Goal: Task Accomplishment & Management: Manage account settings

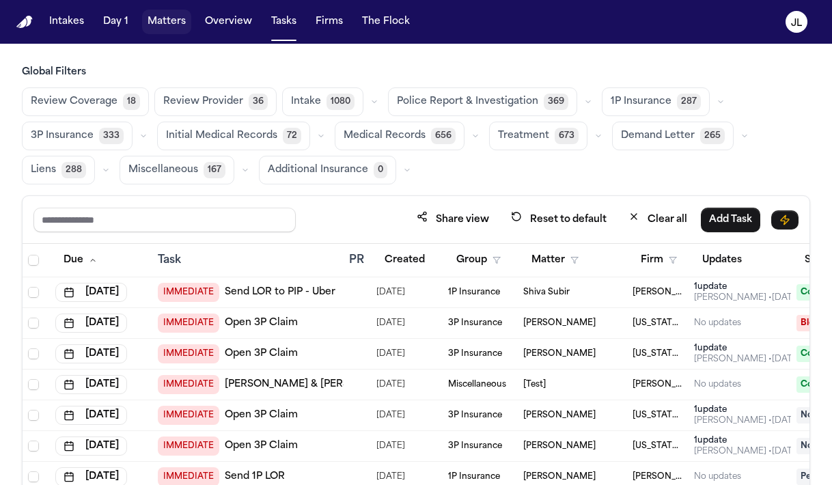
click at [160, 29] on button "Matters" at bounding box center [166, 22] width 49 height 25
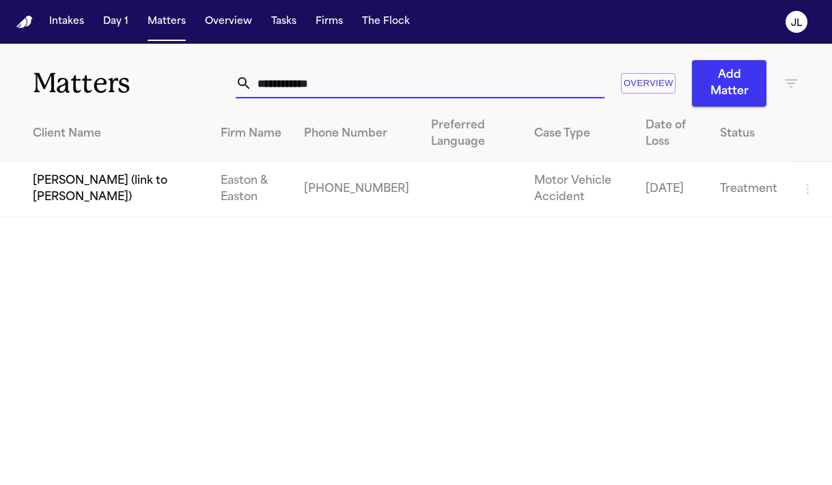
drag, startPoint x: 326, startPoint y: 89, endPoint x: 208, endPoint y: 83, distance: 118.3
click at [208, 83] on div "**********" at bounding box center [416, 75] width 832 height 63
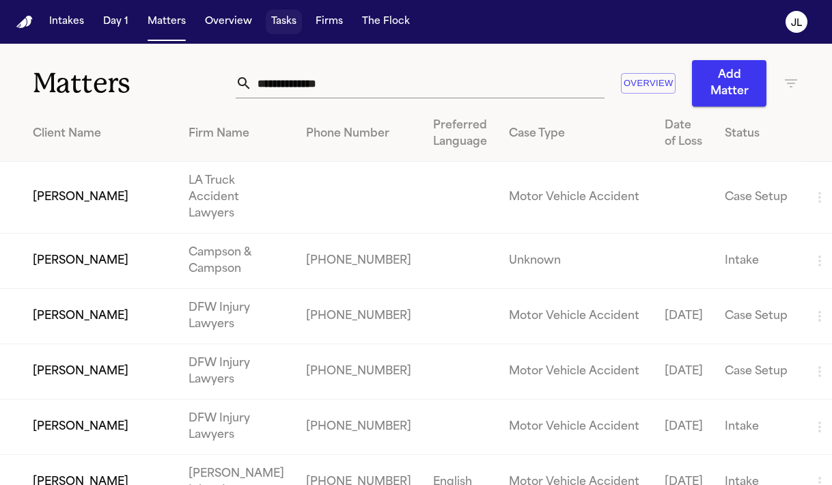
click at [290, 25] on button "Tasks" at bounding box center [284, 22] width 36 height 25
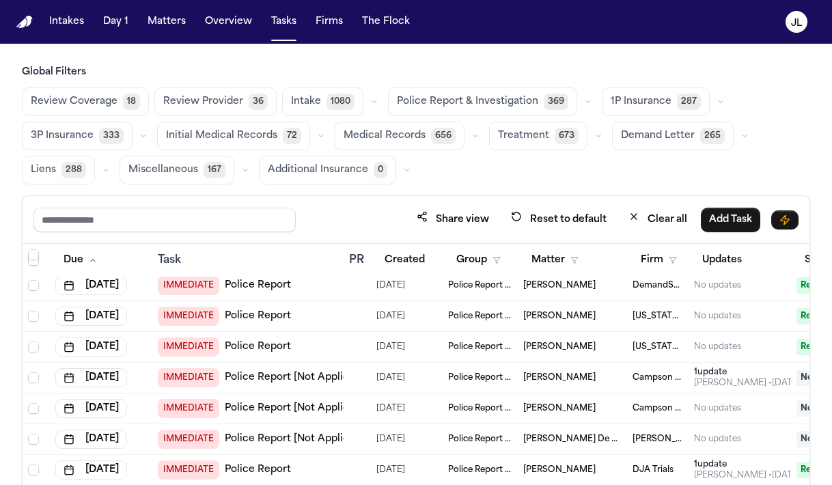
scroll to position [870, 0]
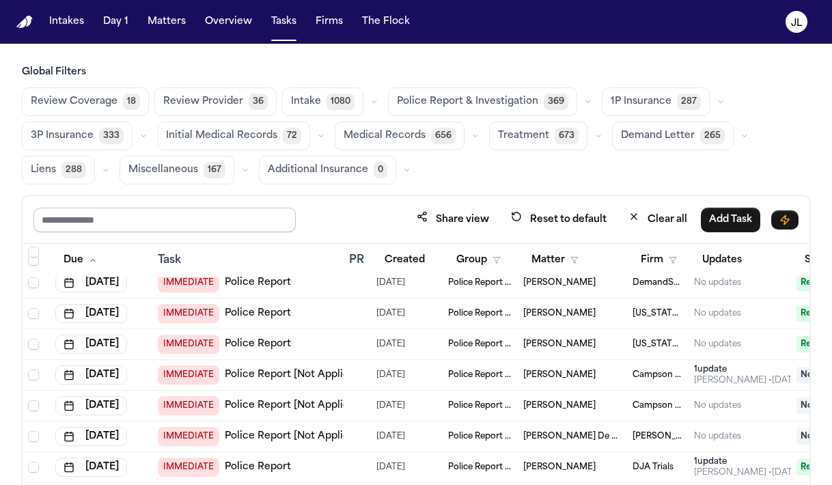
click at [203, 213] on input "text" at bounding box center [164, 220] width 262 height 25
type input "****"
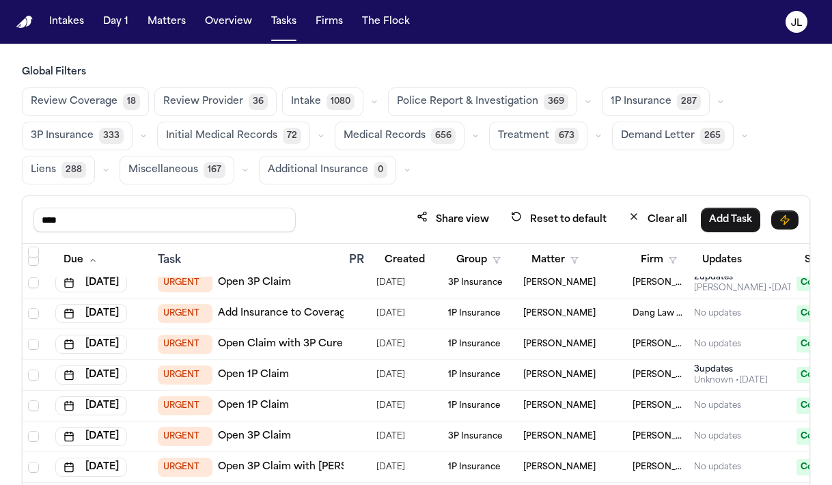
scroll to position [870, 180]
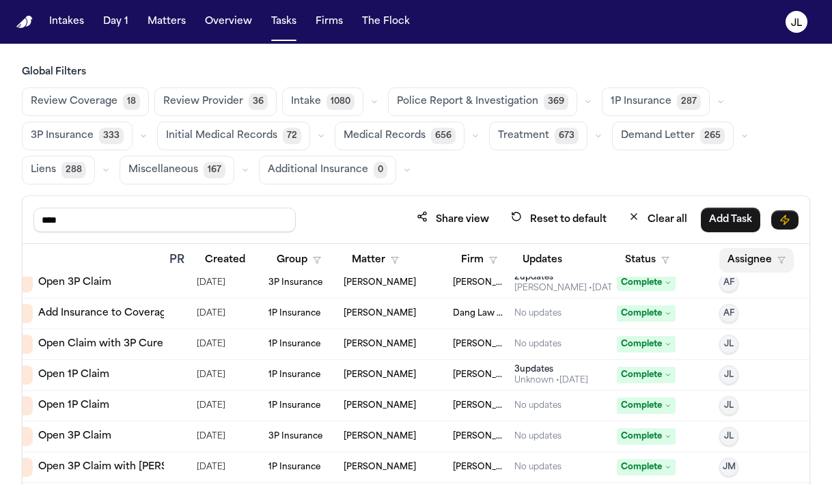
click at [757, 257] on button "Assignee" at bounding box center [756, 260] width 74 height 25
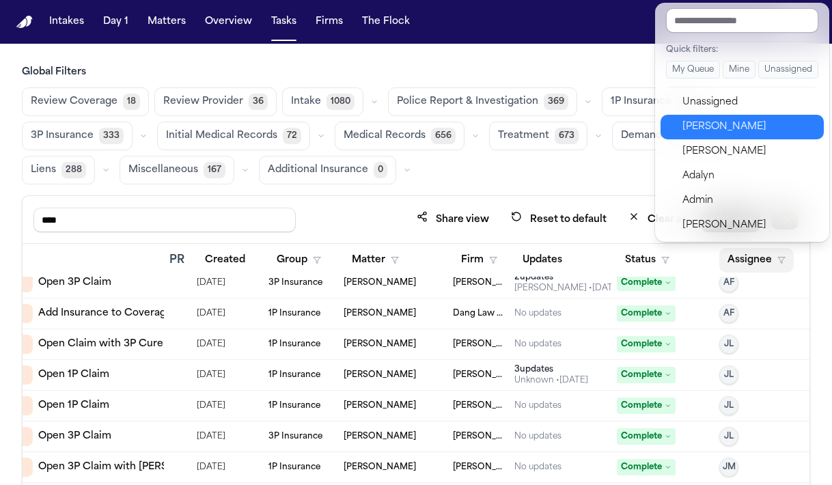
click at [720, 125] on div "[PERSON_NAME]" at bounding box center [748, 127] width 133 height 16
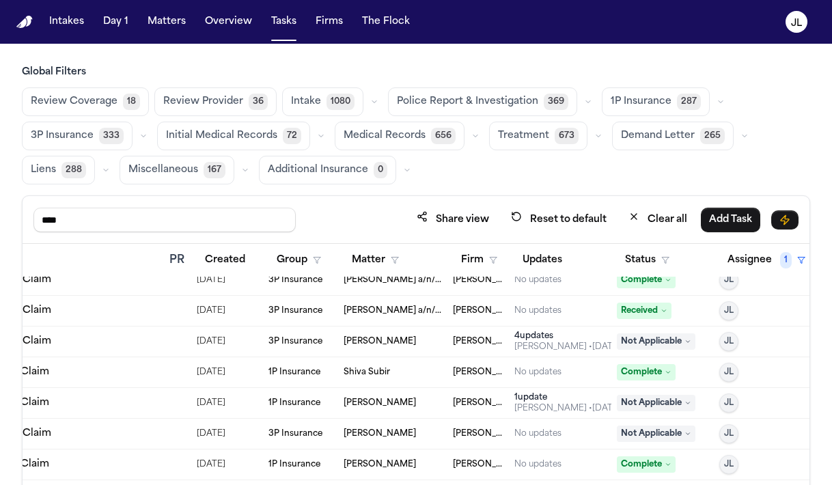
scroll to position [656, 180]
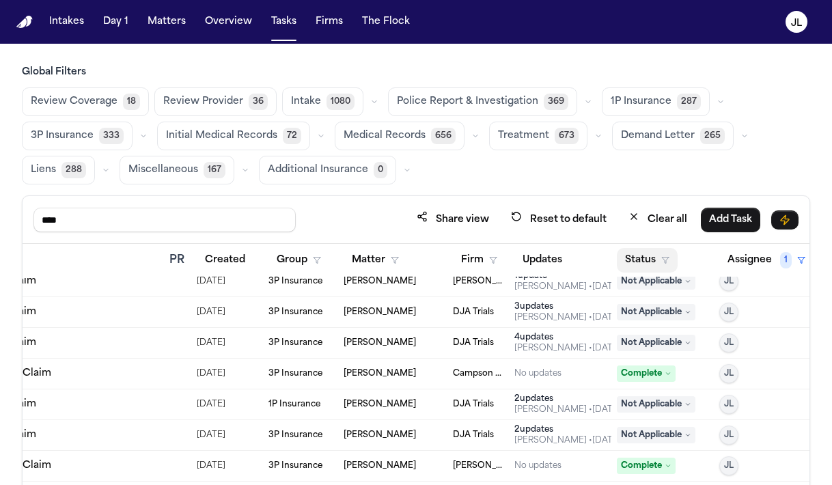
click at [671, 253] on button "Status" at bounding box center [647, 260] width 61 height 25
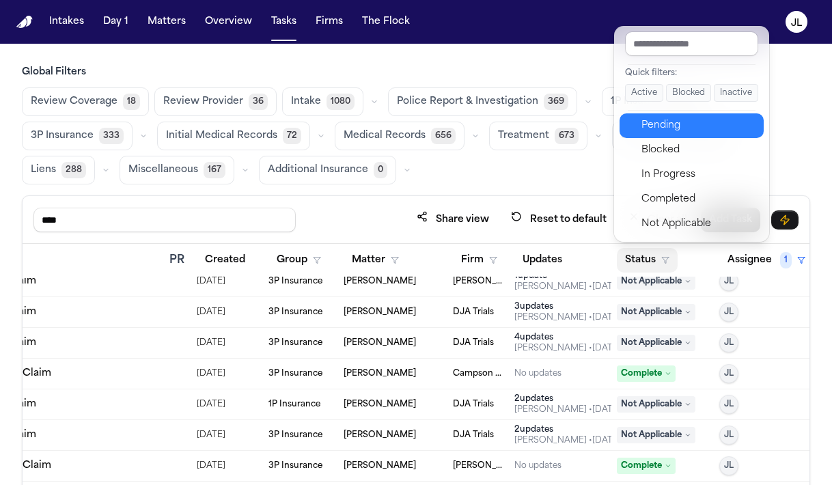
click at [678, 132] on div "Pending" at bounding box center [698, 125] width 114 height 16
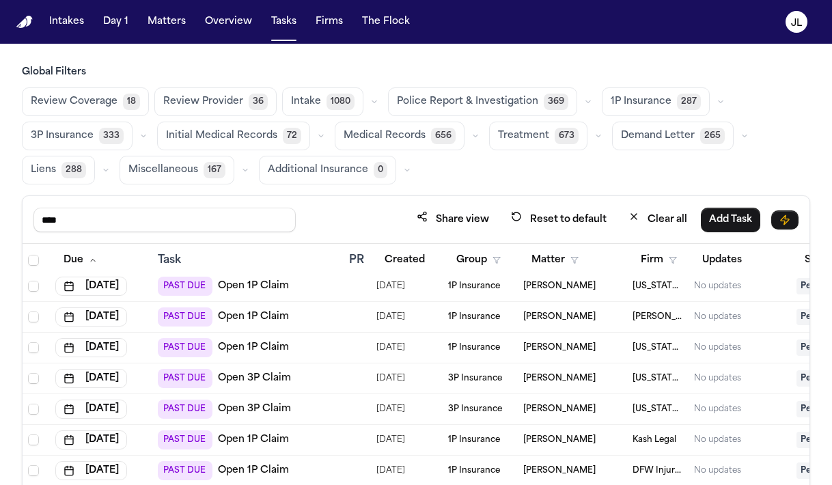
scroll to position [115, 0]
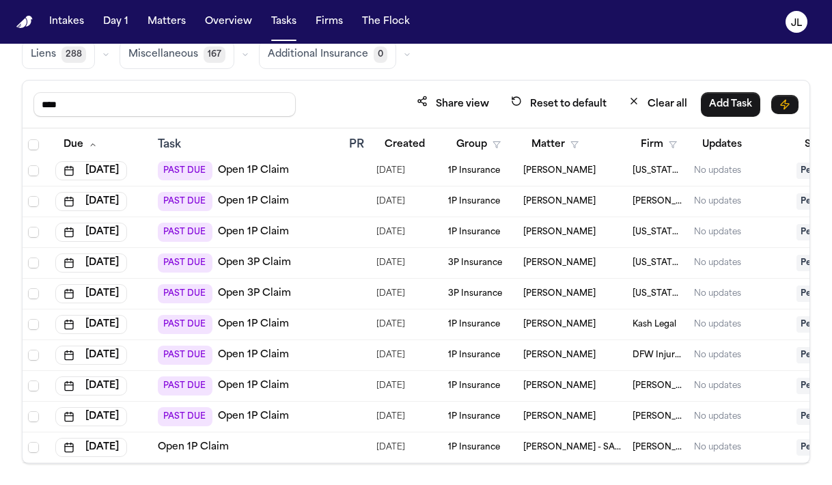
click at [256, 294] on link "Open 3P Claim" at bounding box center [254, 294] width 73 height 14
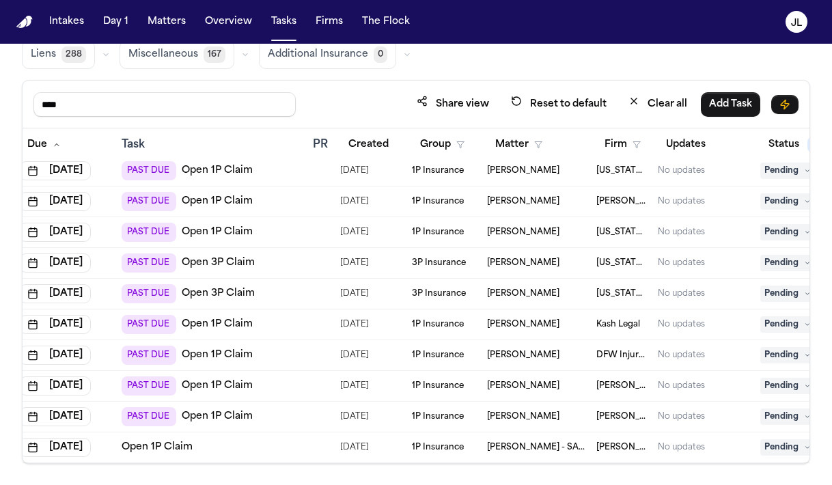
scroll to position [6, 183]
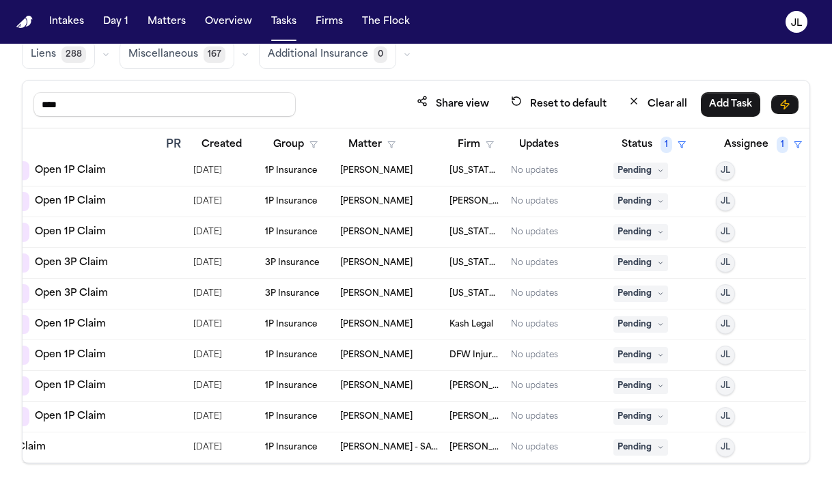
click at [654, 449] on span "Pending" at bounding box center [640, 447] width 55 height 16
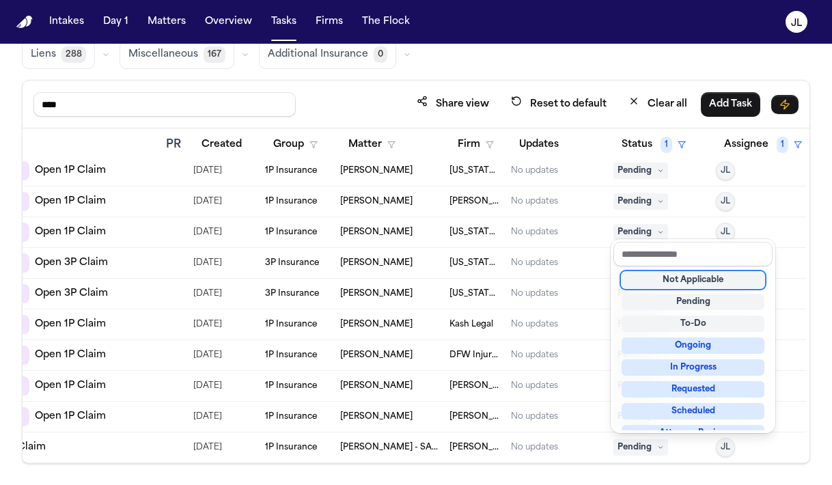
click at [678, 279] on div "Not Applicable" at bounding box center [692, 280] width 143 height 16
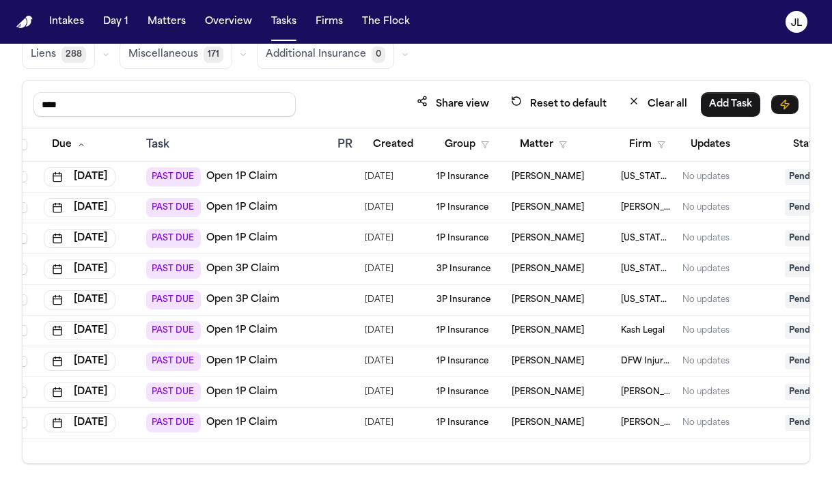
scroll to position [0, 0]
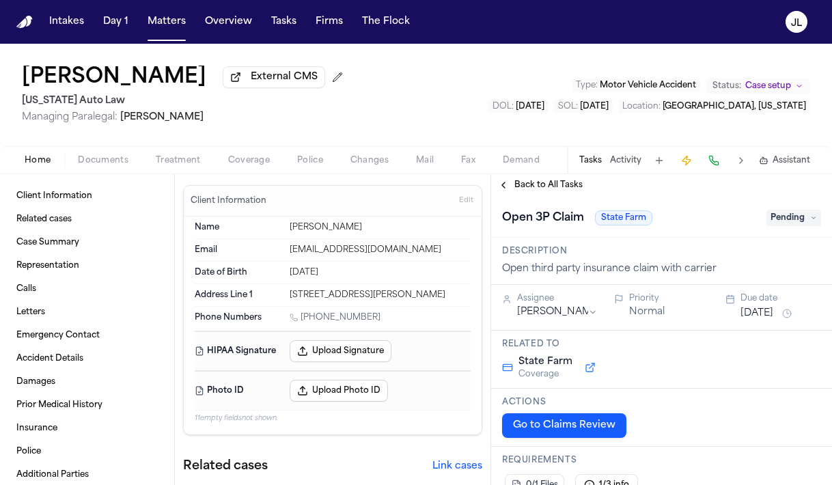
click at [260, 172] on div "Home Documents Treatment Coverage Police Changes Mail Fax Demand Workspaces Art…" at bounding box center [416, 159] width 832 height 27
click at [260, 152] on div "Home Documents Treatment Coverage Police Changes Mail Fax Demand Workspaces Art…" at bounding box center [416, 159] width 832 height 27
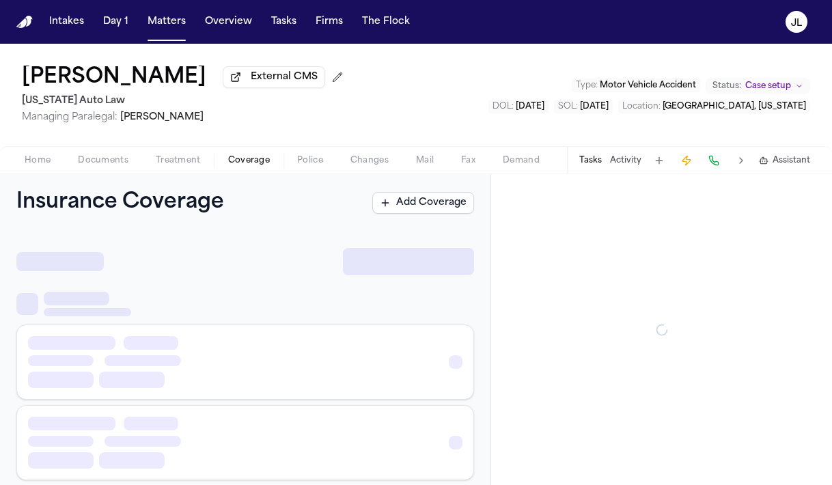
click at [250, 163] on span "Coverage" at bounding box center [249, 160] width 42 height 11
